Goal: Information Seeking & Learning: Learn about a topic

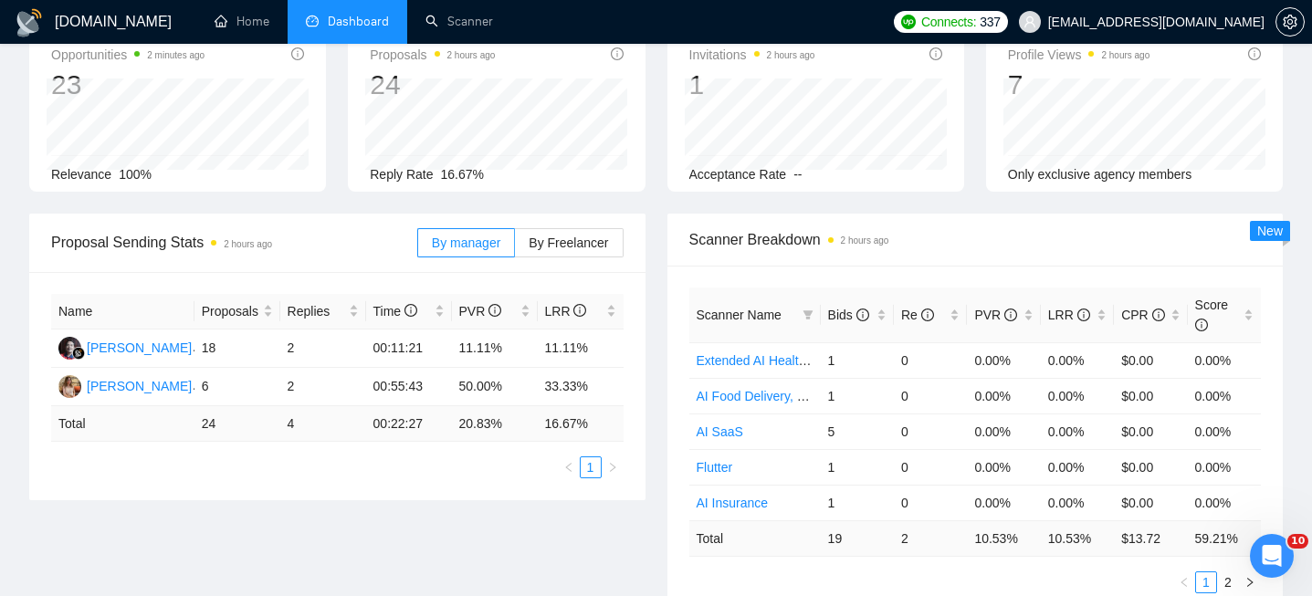
scroll to position [107, 0]
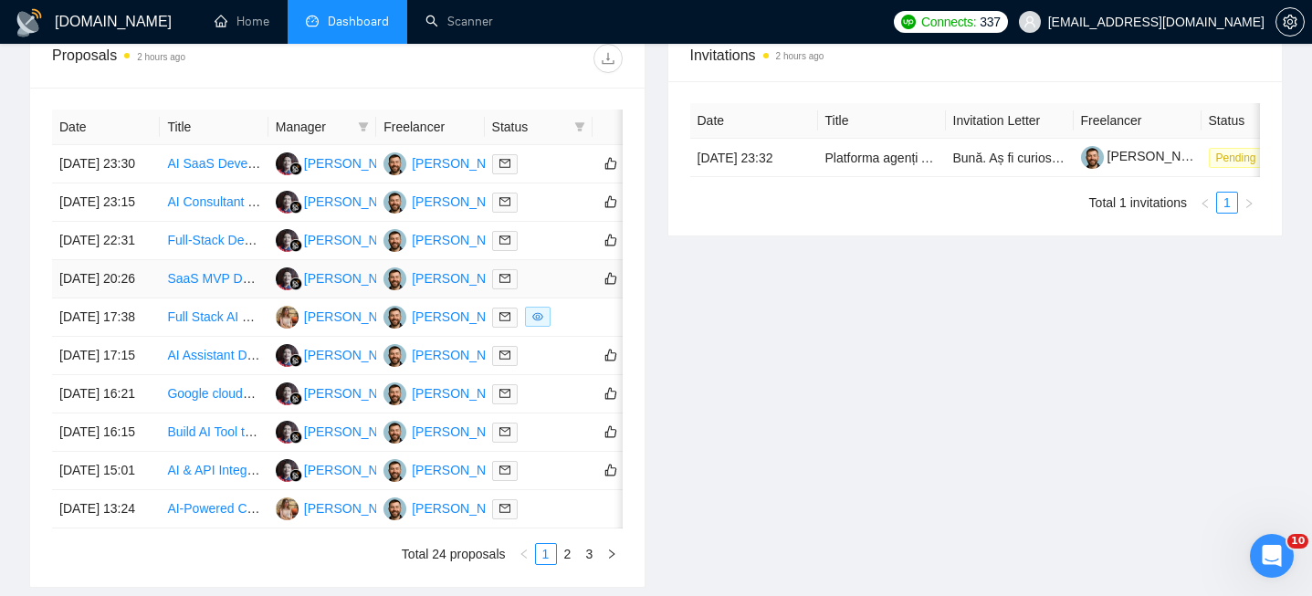
scroll to position [719, 0]
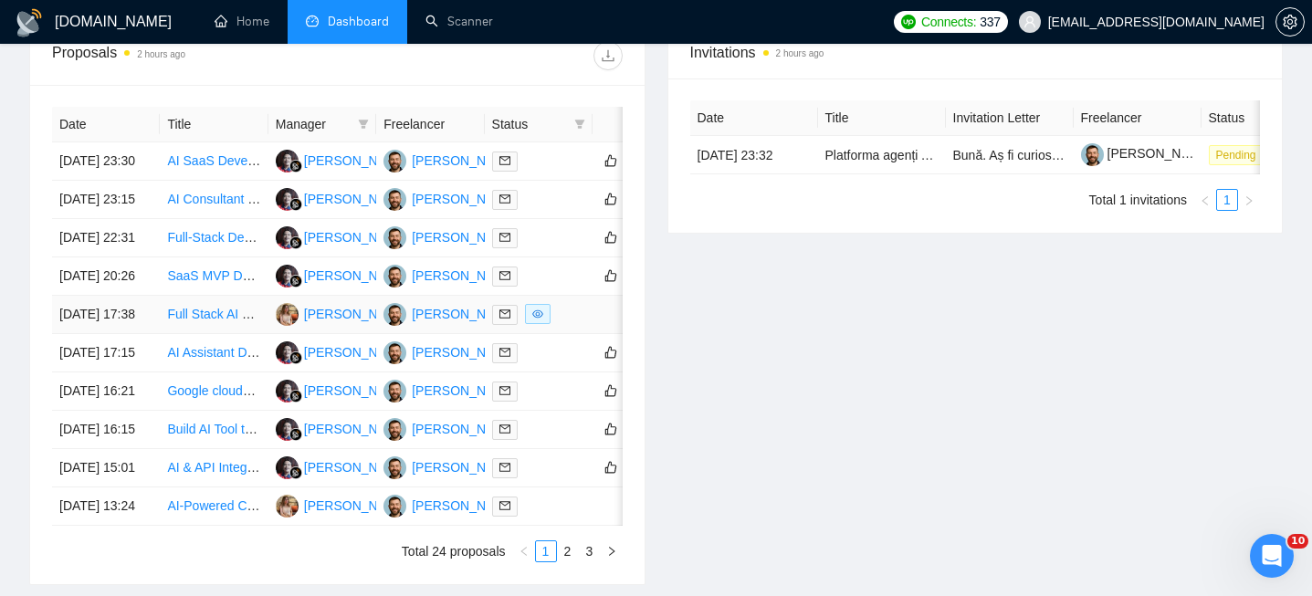
click at [128, 334] on td "[DATE] 17:38" at bounding box center [106, 315] width 108 height 38
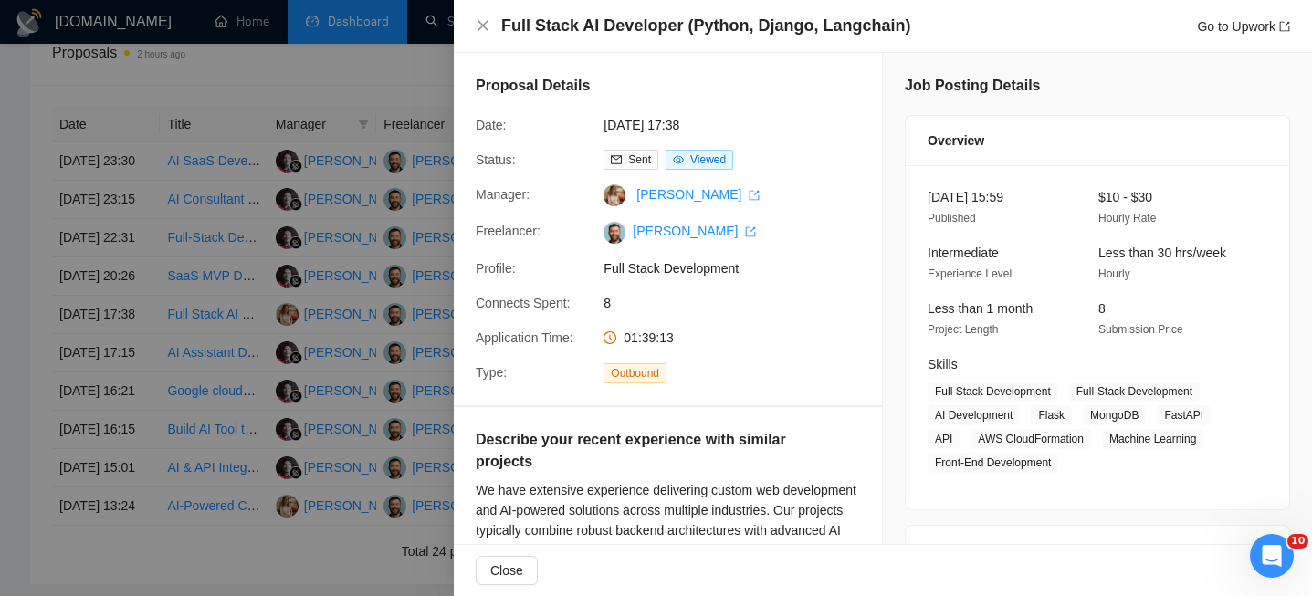
click at [706, 24] on h4 "Full Stack AI Developer (Python, Django, Langchain)" at bounding box center [705, 26] width 409 height 23
copy h4 "Full Stack AI Developer (Python, Django, Langchain)"
click at [481, 25] on icon "close" at bounding box center [482, 25] width 11 height 11
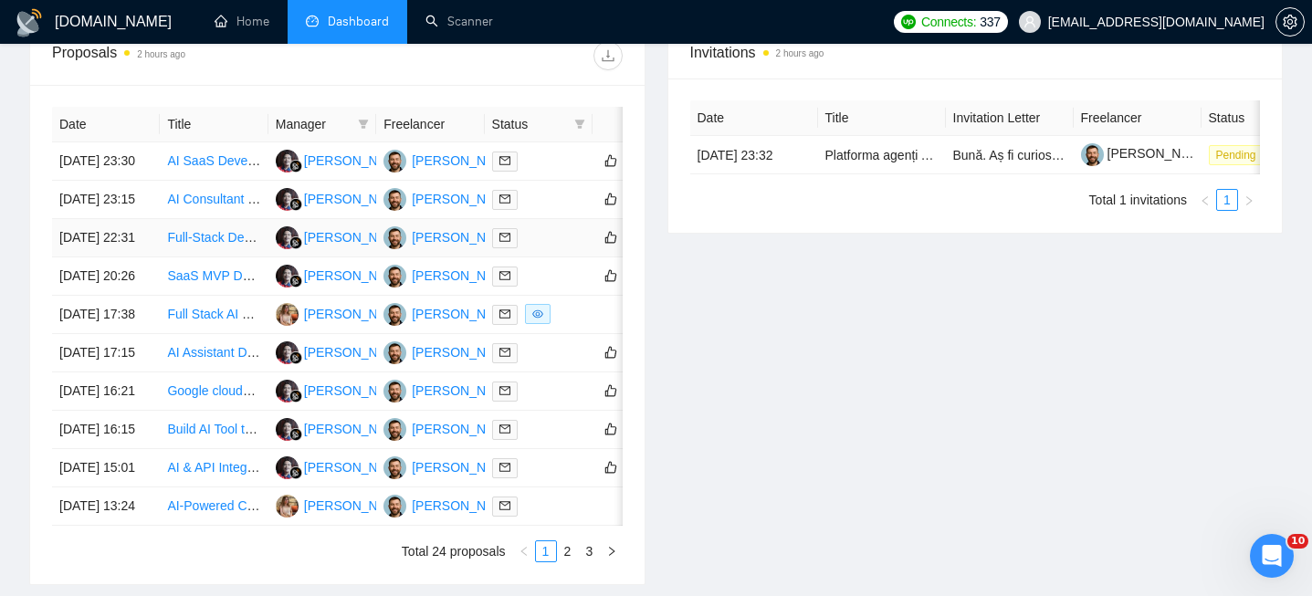
drag, startPoint x: 91, startPoint y: 287, endPoint x: 94, endPoint y: 256, distance: 30.2
click at [94, 256] on td "[DATE] 22:31" at bounding box center [106, 238] width 108 height 38
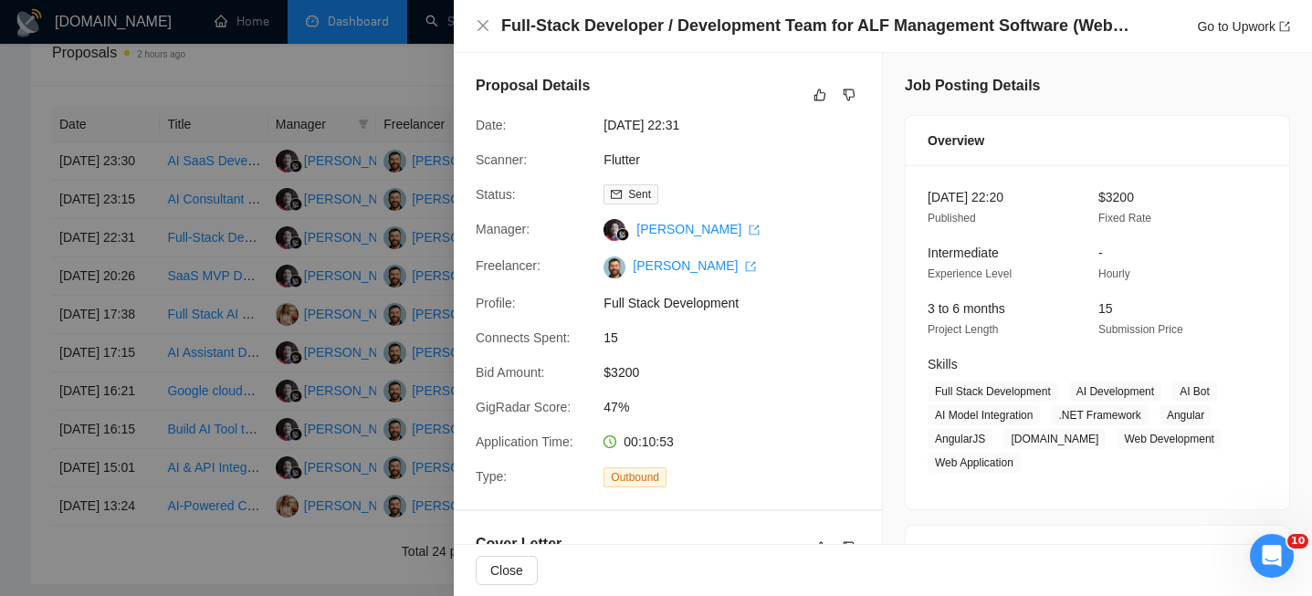
click at [111, 408] on div at bounding box center [656, 298] width 1312 height 596
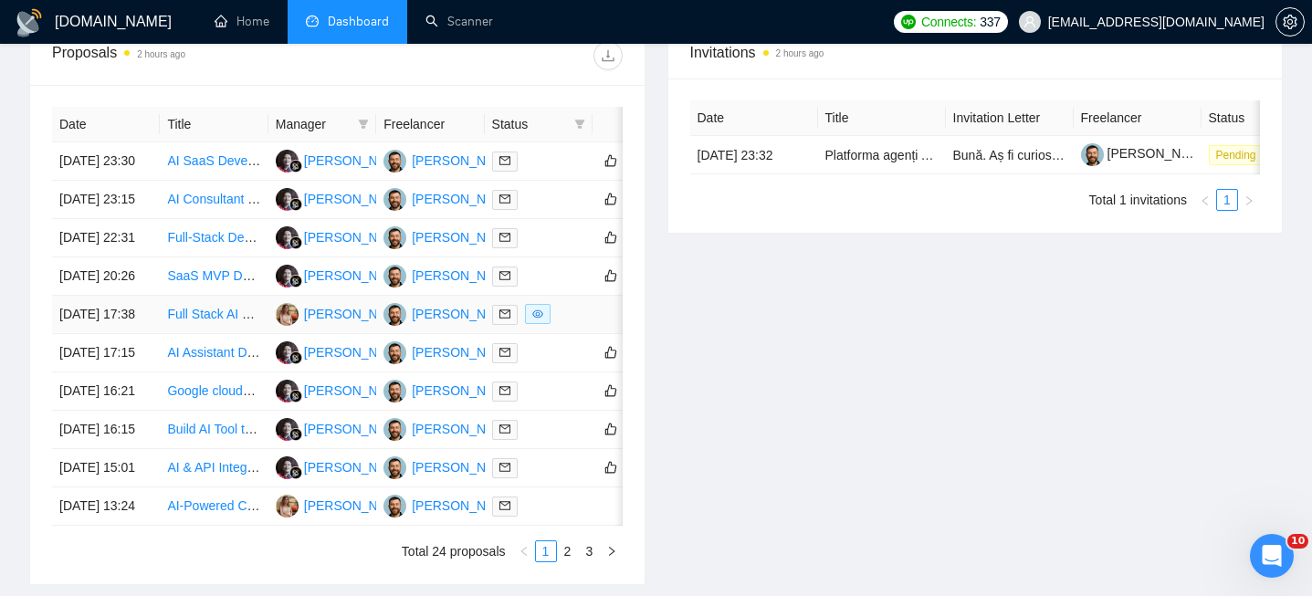
click at [102, 334] on td "[DATE] 17:38" at bounding box center [106, 315] width 108 height 38
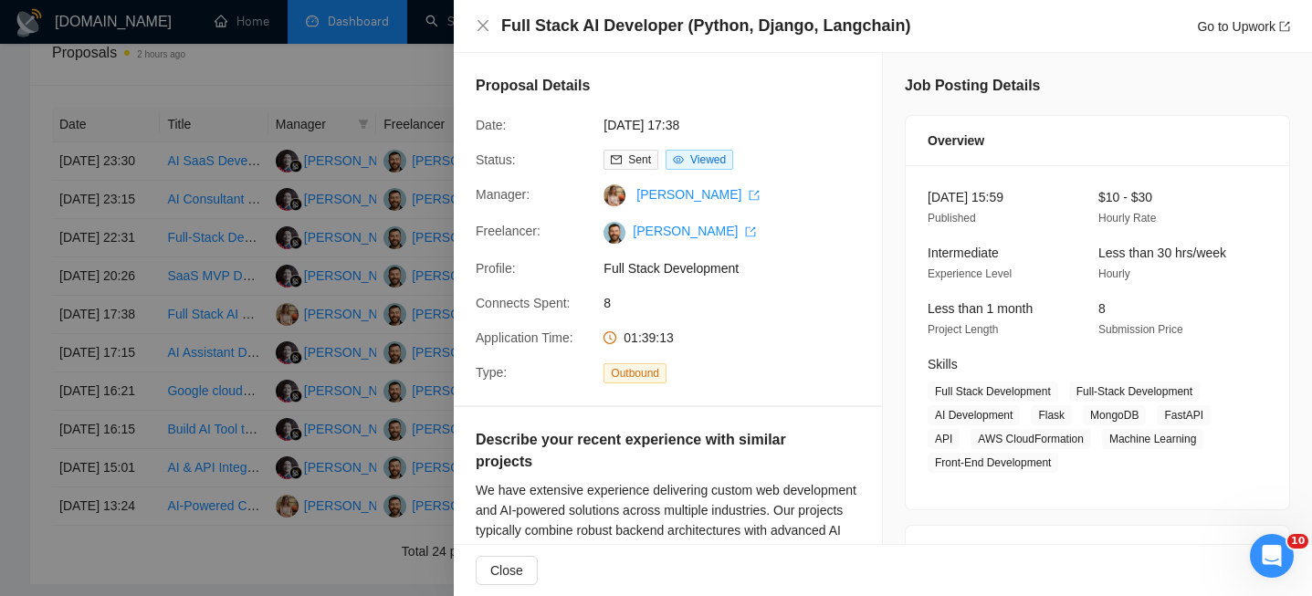
click at [696, 16] on h4 "Full Stack AI Developer (Python, Django, Langchain)" at bounding box center [705, 26] width 409 height 23
click at [696, 18] on h4 "Full Stack AI Developer (Python, Django, Langchain)" at bounding box center [705, 26] width 409 height 23
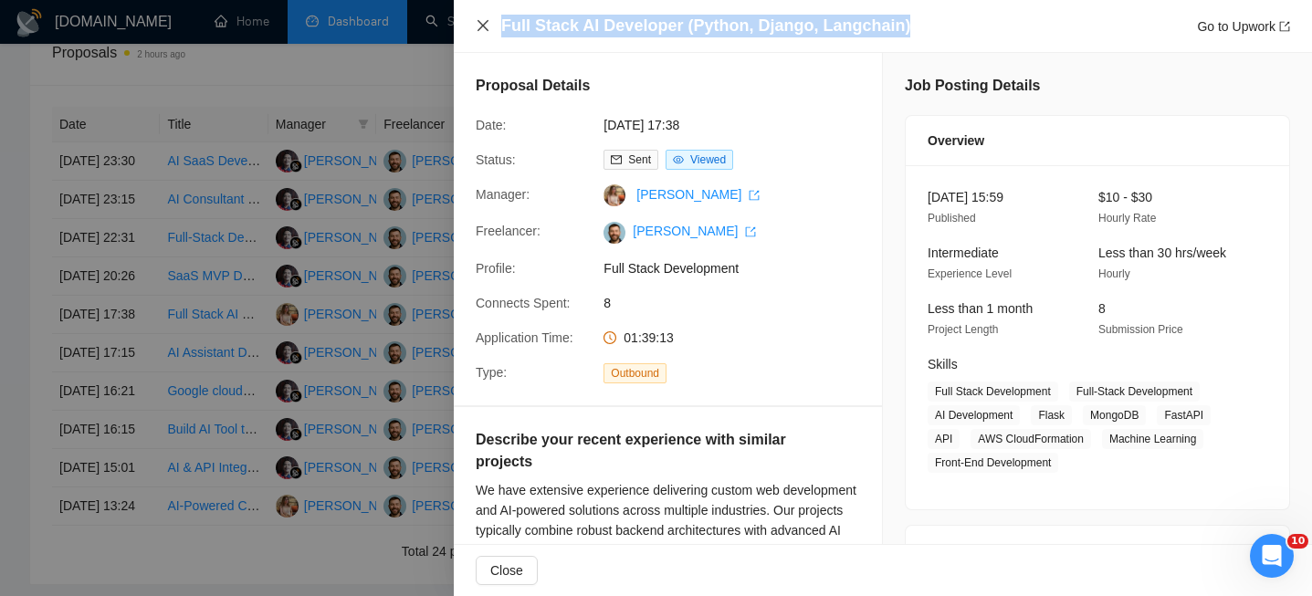
click at [486, 20] on icon "close" at bounding box center [483, 25] width 15 height 15
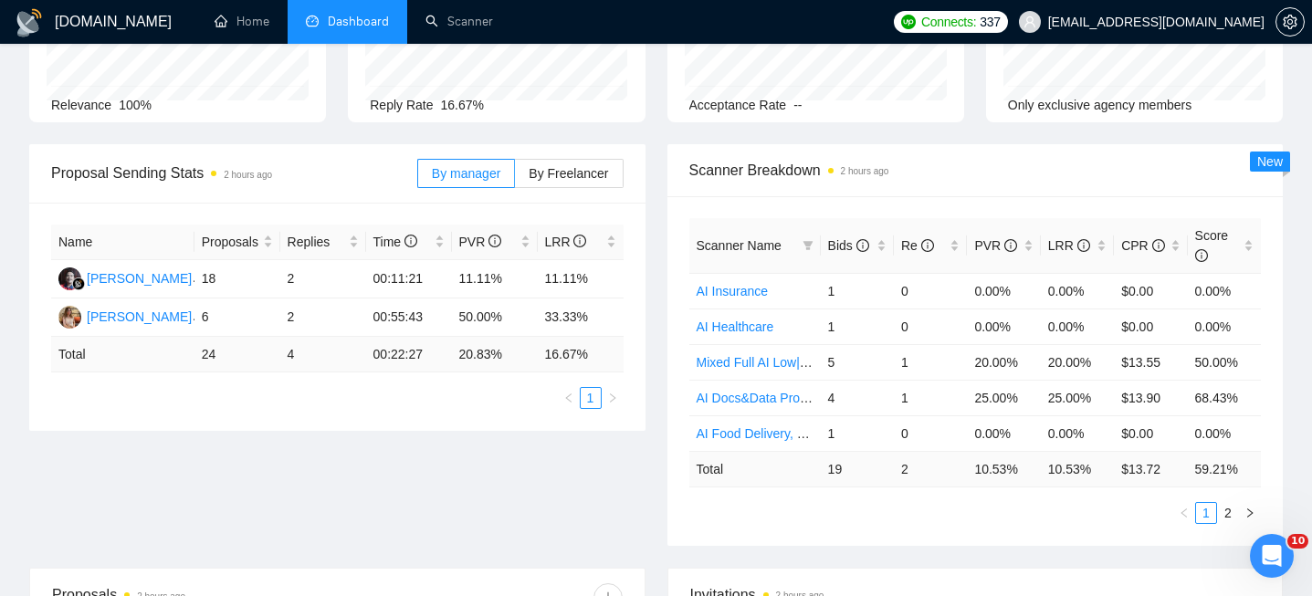
scroll to position [0, 0]
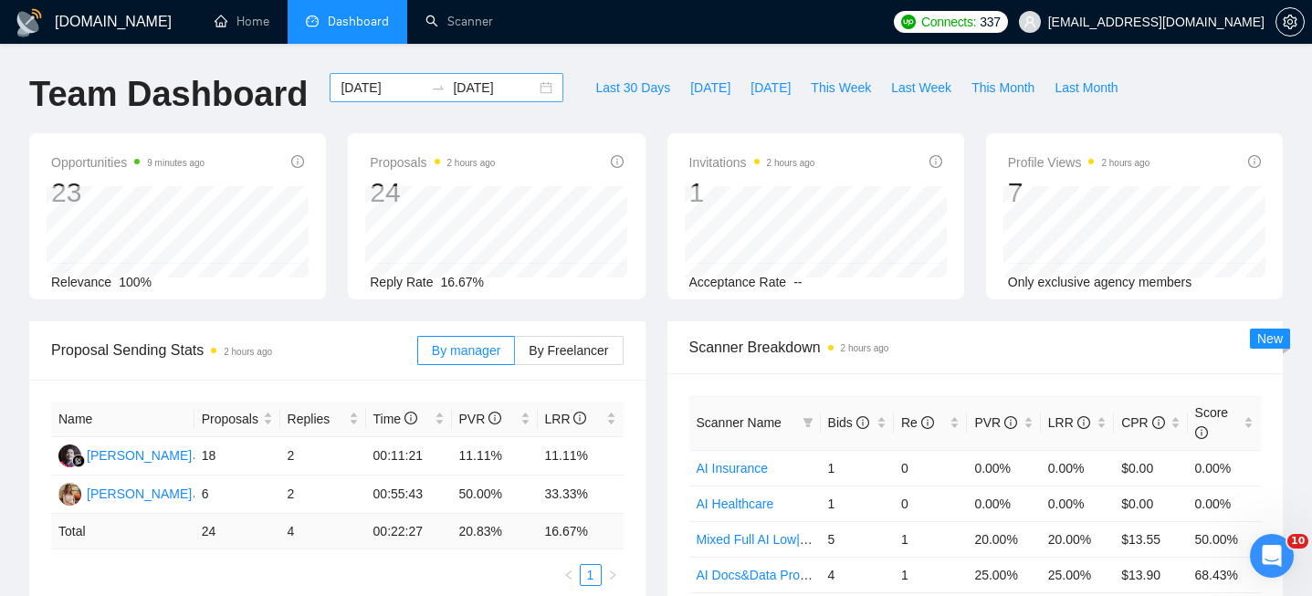
click at [530, 87] on div "[DATE] [DATE]" at bounding box center [446, 87] width 234 height 29
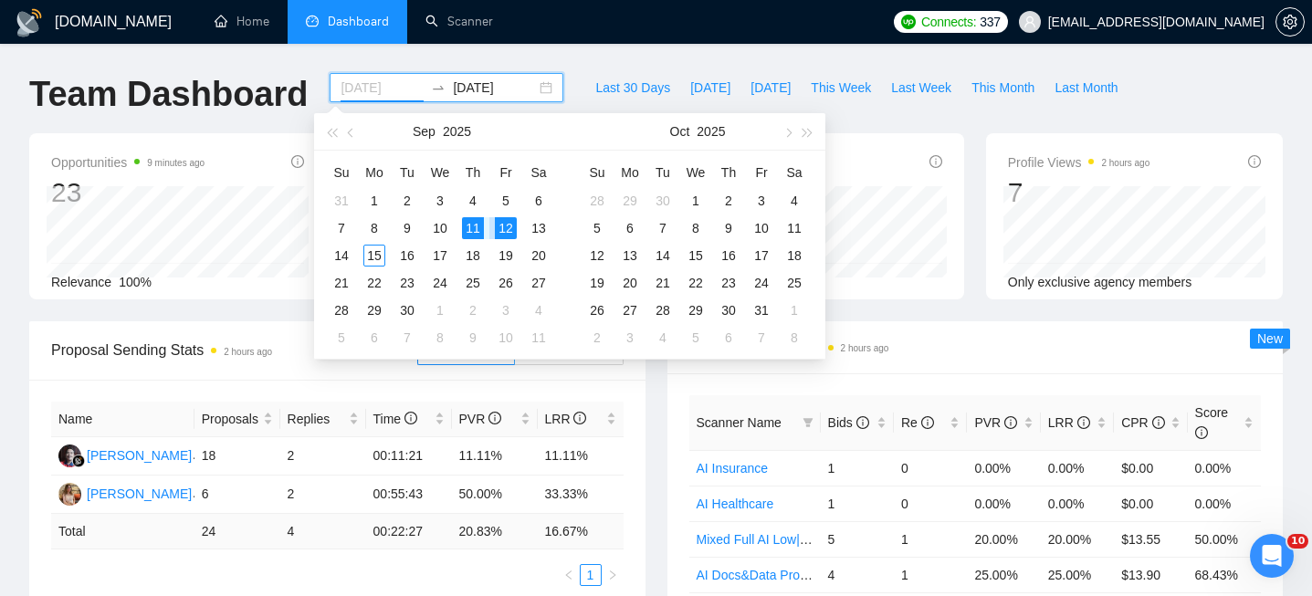
type input "[DATE]"
click at [475, 229] on div "11" at bounding box center [473, 228] width 22 height 22
type input "[DATE]"
click at [380, 256] on div "15" at bounding box center [374, 256] width 22 height 22
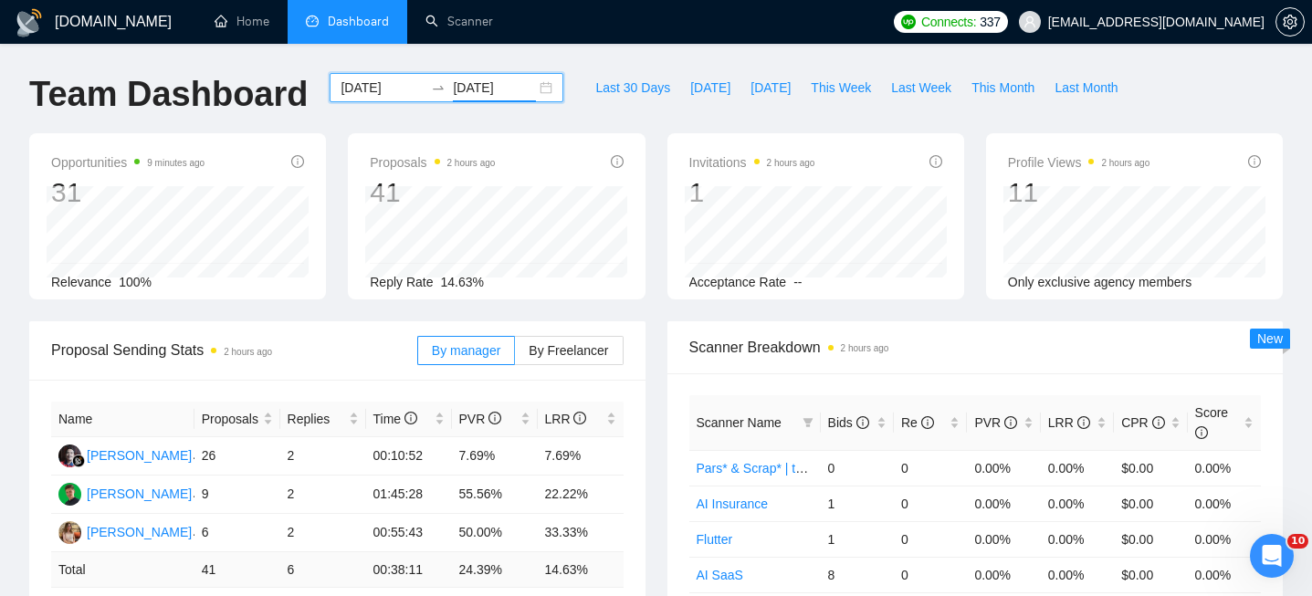
click at [530, 95] on div "[DATE] [DATE]" at bounding box center [446, 87] width 234 height 29
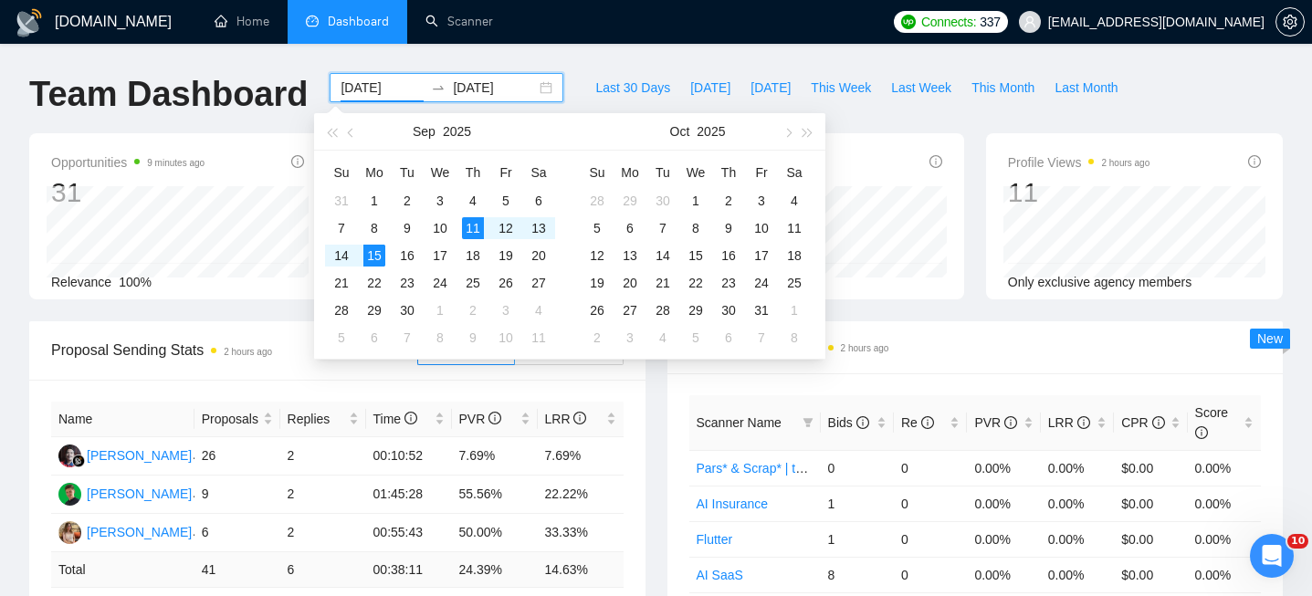
click at [530, 91] on div "[DATE] [DATE]" at bounding box center [446, 87] width 234 height 29
type input "[DATE]"
click at [376, 199] on div "1" at bounding box center [374, 201] width 22 height 22
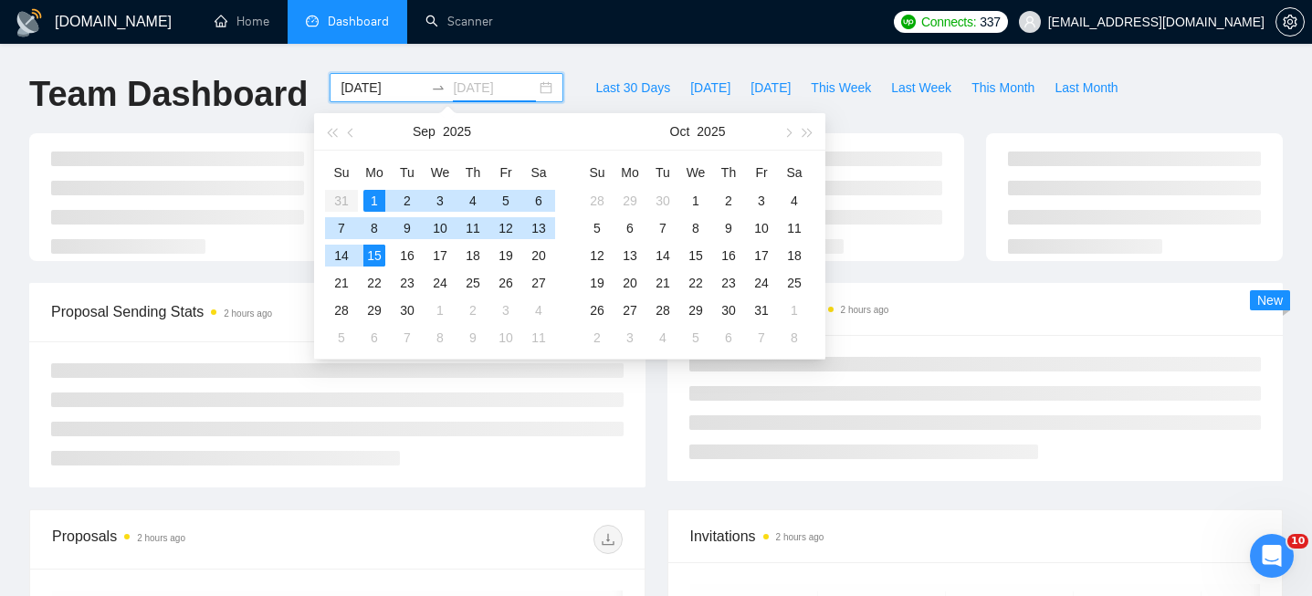
type input "[DATE]"
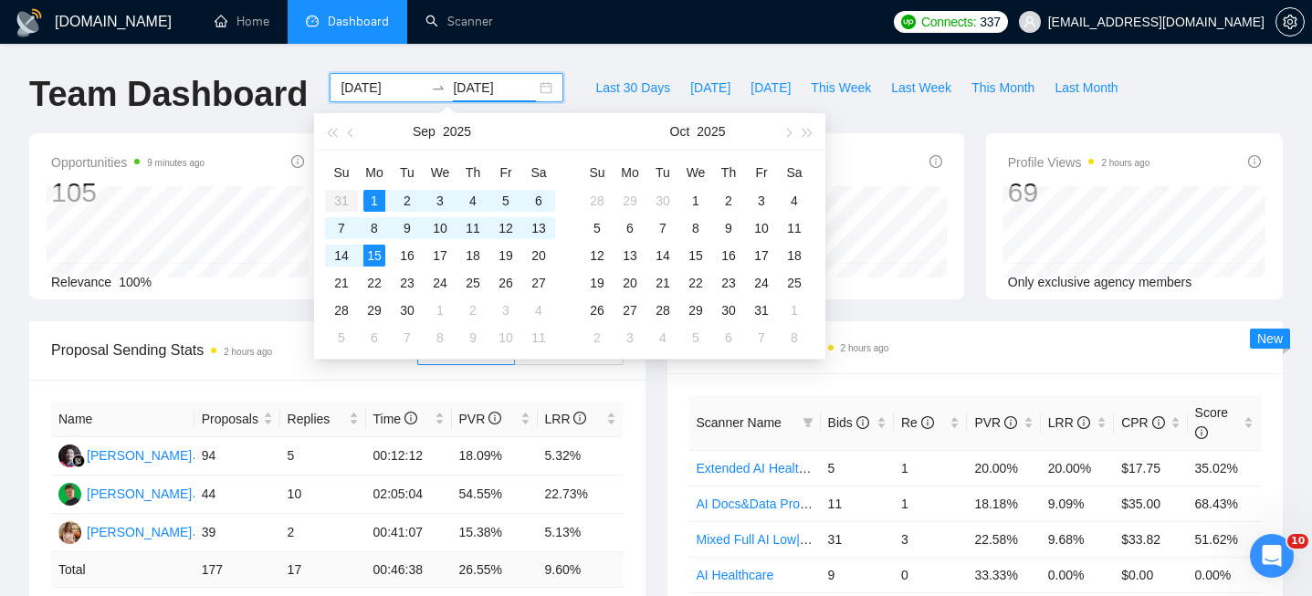
click at [656, 428] on div "Scanner Breakdown 2 hours ago Scanner Name Bids Re PVR LRR CPR Score Extended A…" at bounding box center [975, 522] width 638 height 402
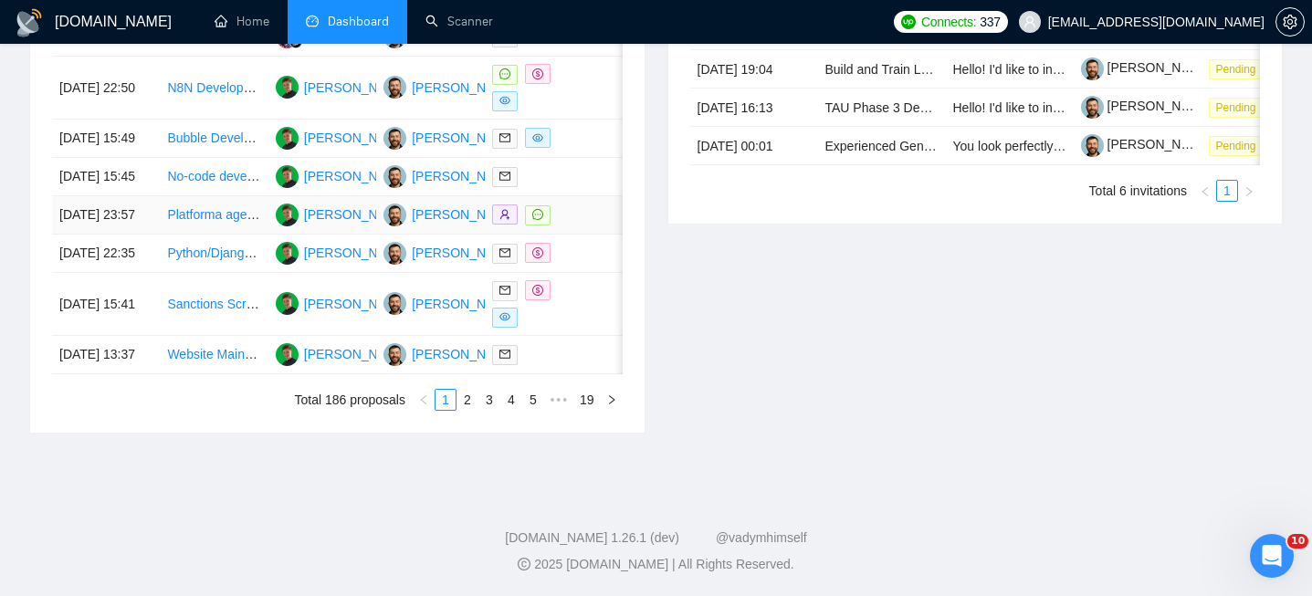
scroll to position [1008, 0]
click at [475, 410] on link "2" at bounding box center [467, 400] width 20 height 20
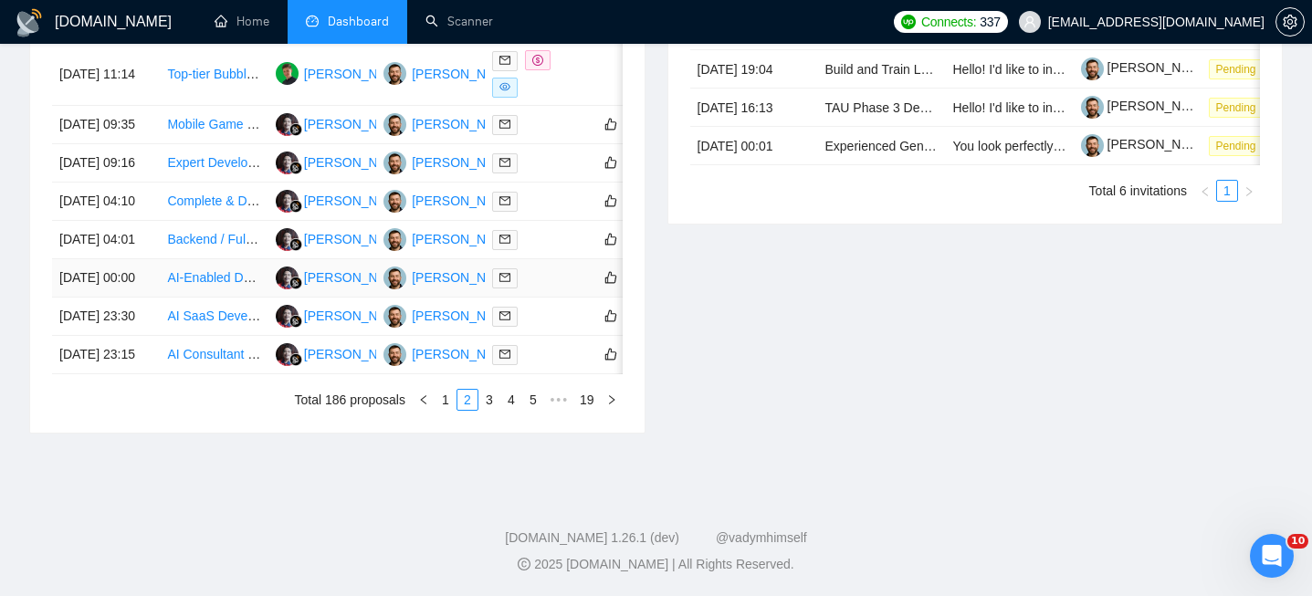
scroll to position [994, 0]
click at [493, 433] on div "Date Title Manager Freelancer Status [DATE] 12:32 AI/ML Engineer Needed for POC…" at bounding box center [337, 158] width 614 height 549
click at [489, 410] on link "3" at bounding box center [489, 400] width 20 height 20
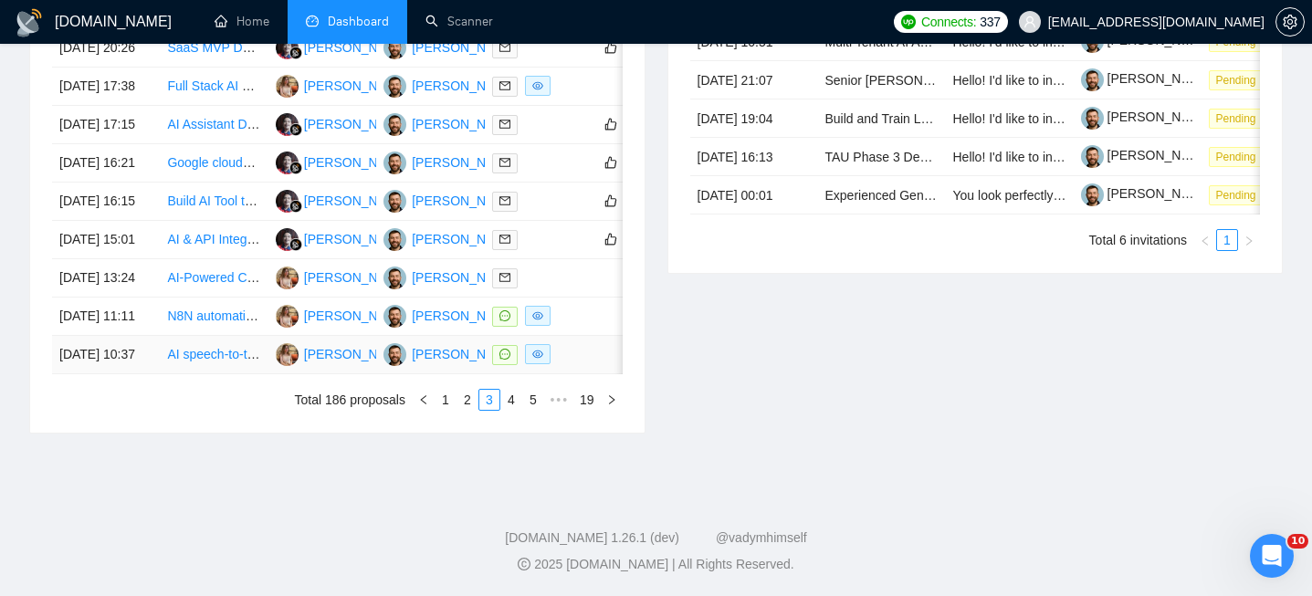
scroll to position [896, 0]
click at [465, 410] on link "2" at bounding box center [467, 400] width 20 height 20
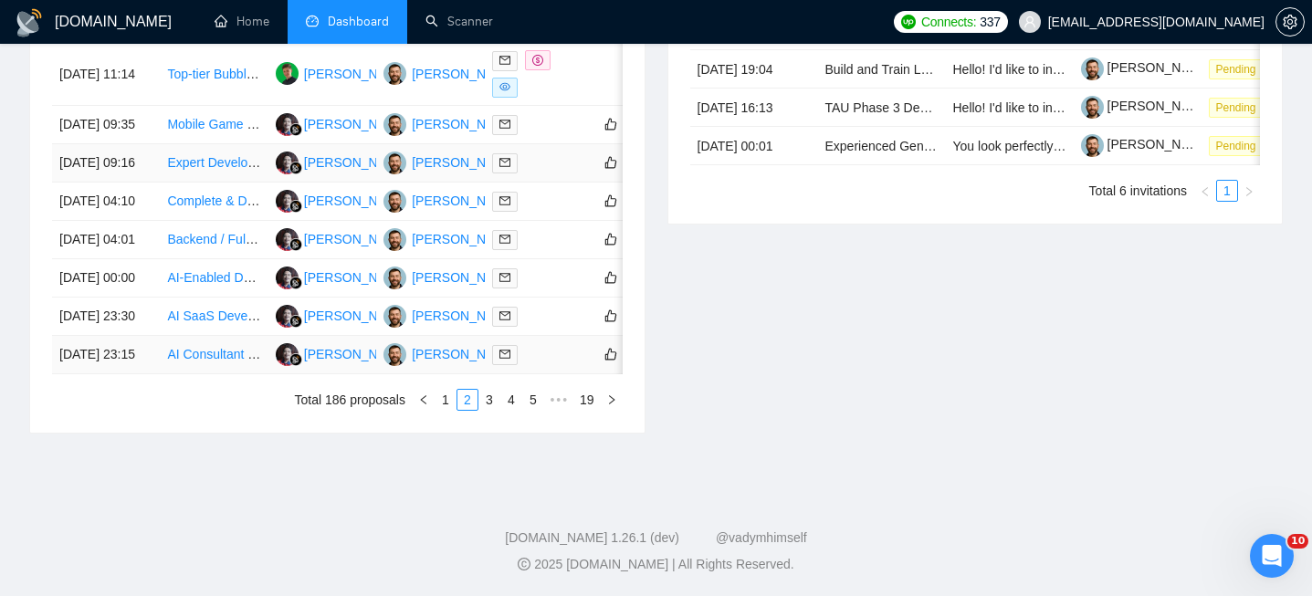
scroll to position [1058, 0]
click at [457, 403] on link "2" at bounding box center [467, 400] width 20 height 20
click at [454, 403] on link "1" at bounding box center [445, 400] width 20 height 20
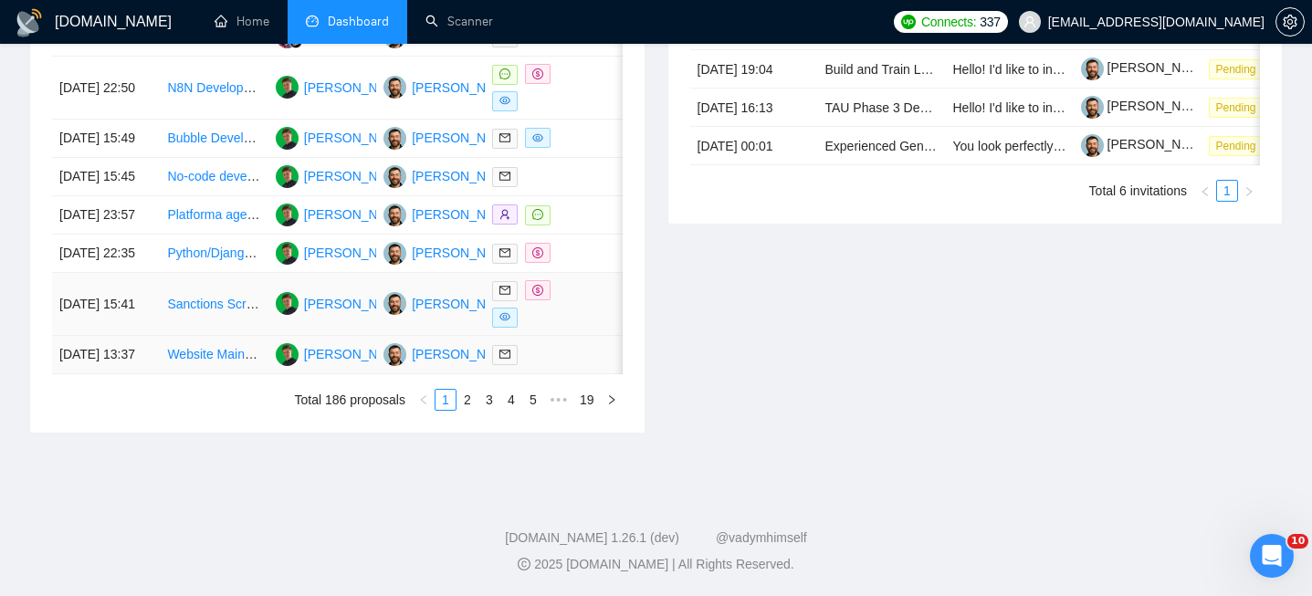
scroll to position [1045, 0]
click at [458, 410] on link "2" at bounding box center [467, 400] width 20 height 20
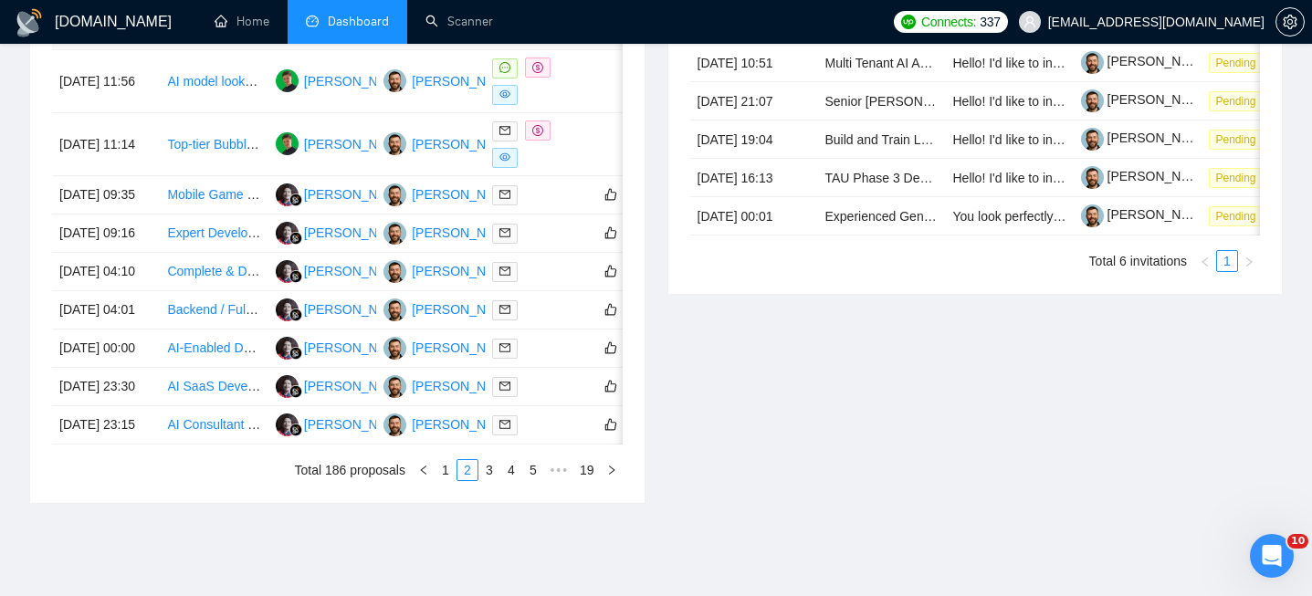
scroll to position [979, 0]
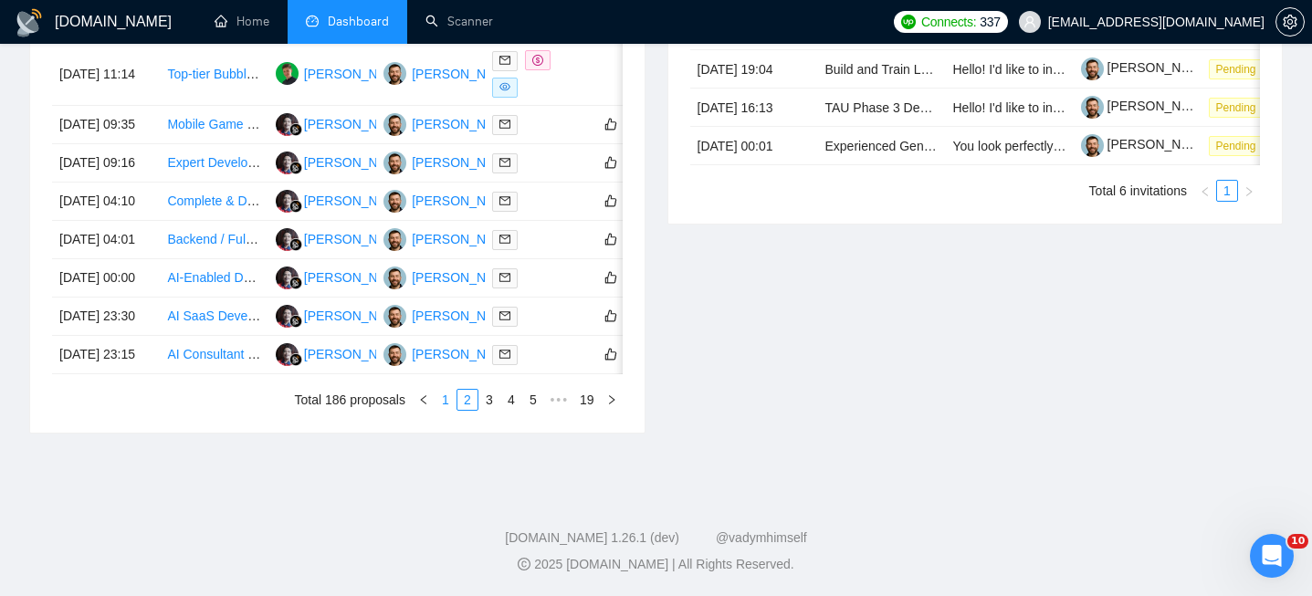
click at [445, 410] on link "1" at bounding box center [445, 400] width 20 height 20
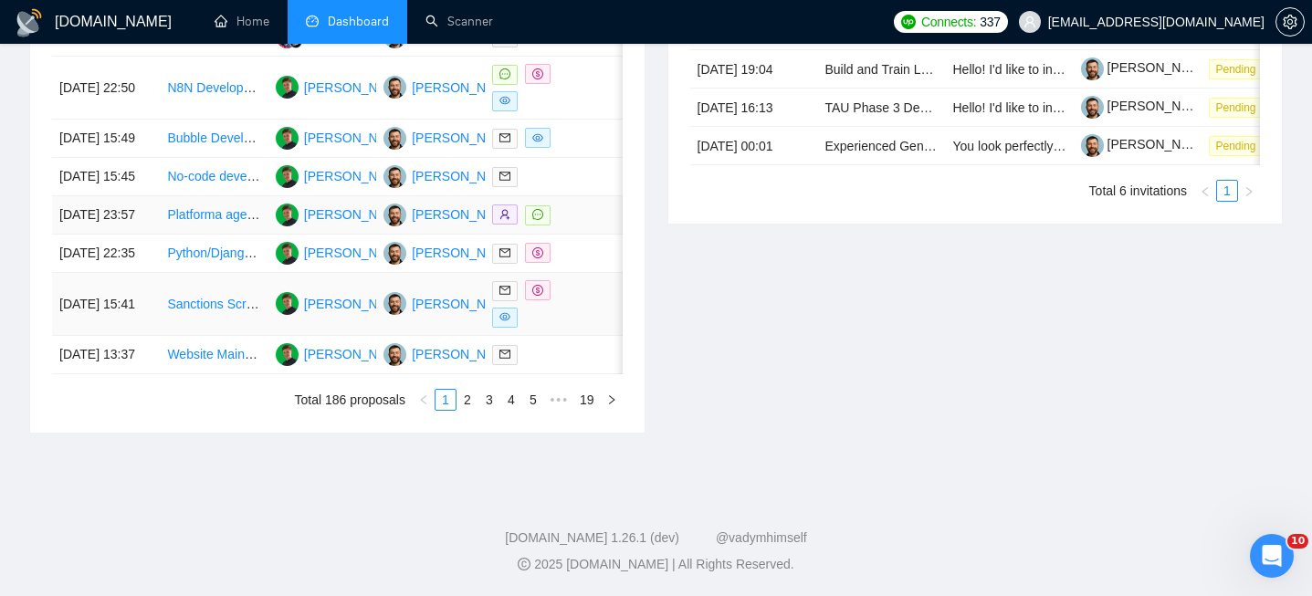
scroll to position [938, 0]
click at [135, 235] on td "[DATE] 23:57" at bounding box center [106, 215] width 108 height 38
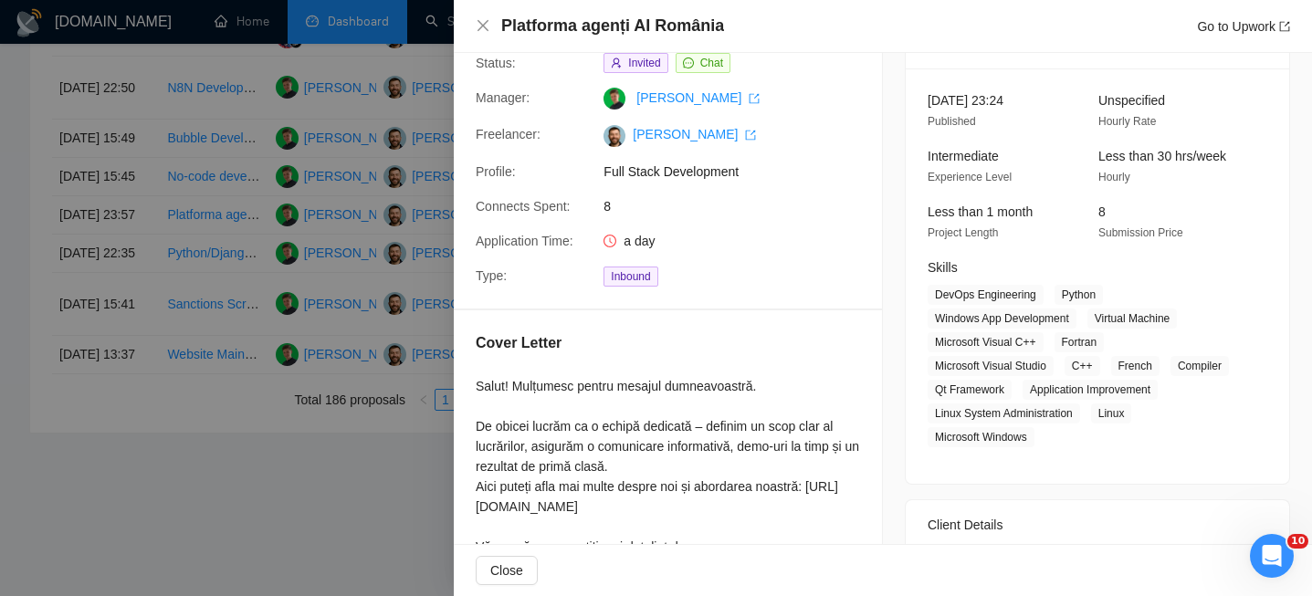
scroll to position [100, 0]
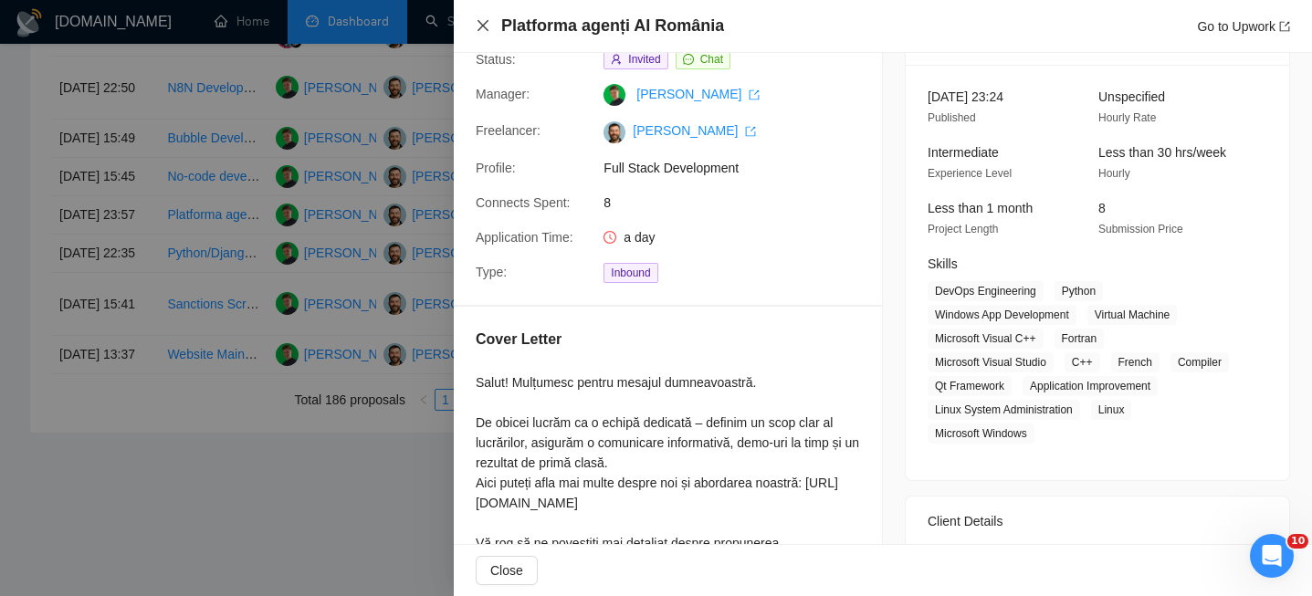
click at [480, 26] on icon "close" at bounding box center [483, 25] width 15 height 15
